Goal: Book appointment/travel/reservation

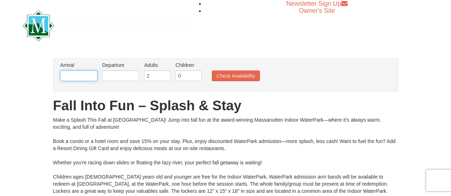
click at [83, 79] on input "text" at bounding box center [78, 76] width 37 height 11
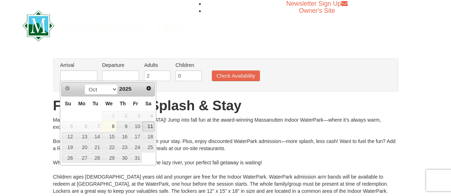
click at [150, 128] on link "11" at bounding box center [148, 127] width 12 height 10
type input "[DATE]"
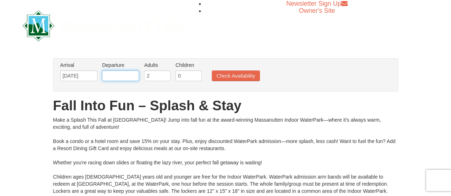
click at [130, 76] on input "text" at bounding box center [120, 76] width 37 height 11
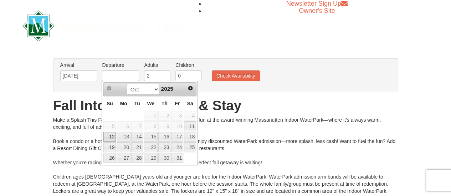
click at [110, 138] on link "12" at bounding box center [109, 137] width 12 height 10
type input "[DATE]"
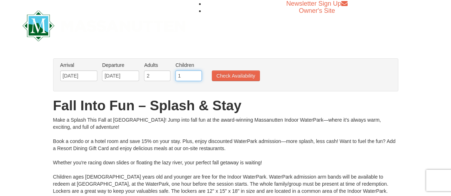
click at [194, 74] on input "1" at bounding box center [188, 76] width 26 height 11
type input "2"
click at [194, 74] on input "2" at bounding box center [188, 76] width 26 height 11
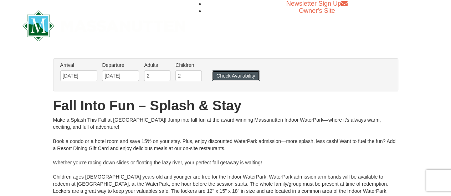
click at [222, 74] on button "Check Availability" at bounding box center [236, 76] width 48 height 11
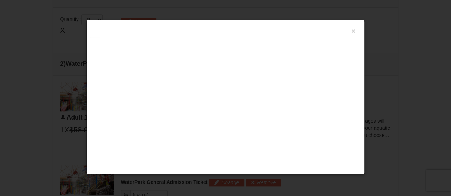
scroll to position [303, 0]
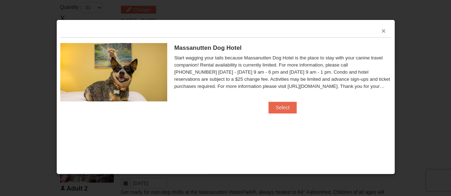
click at [382, 29] on button "×" at bounding box center [383, 30] width 4 height 7
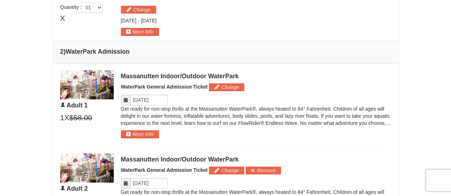
click at [342, 45] on td "2 ) WaterPark Admission" at bounding box center [225, 52] width 345 height 23
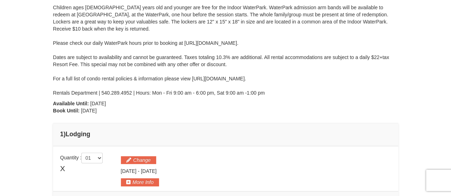
scroll to position [15, 0]
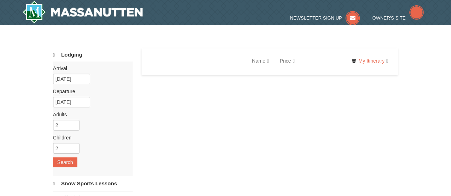
select select "10"
